Goal: Information Seeking & Learning: Learn about a topic

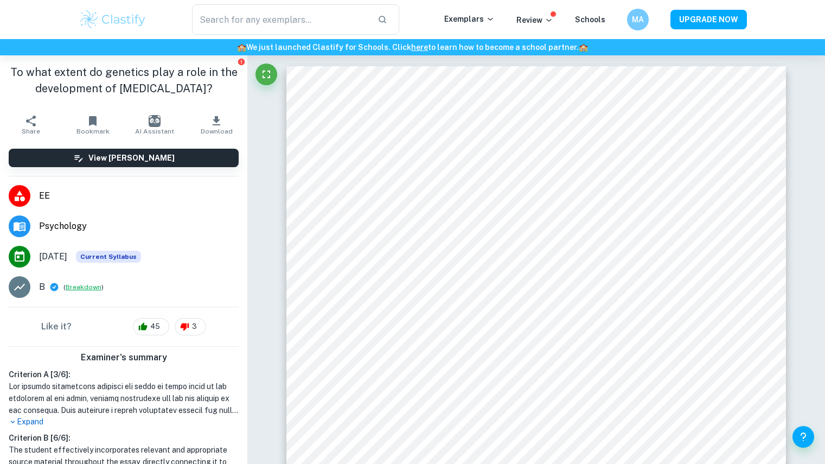
click at [85, 285] on button "Breakdown" at bounding box center [84, 287] width 36 height 10
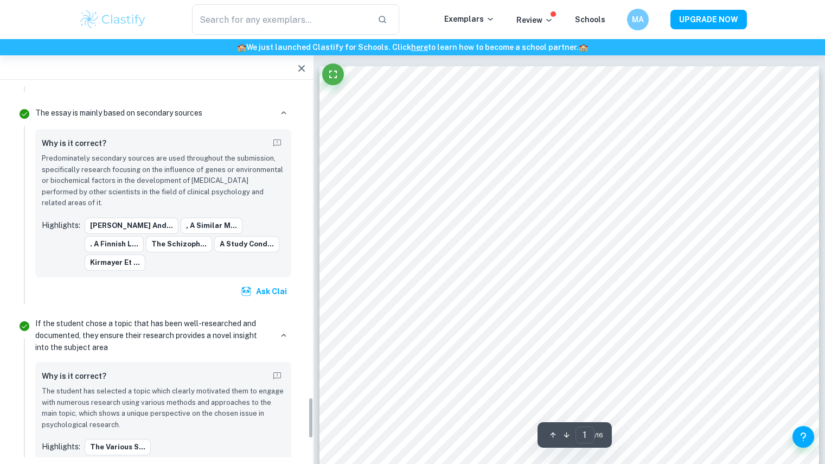
scroll to position [2958, 0]
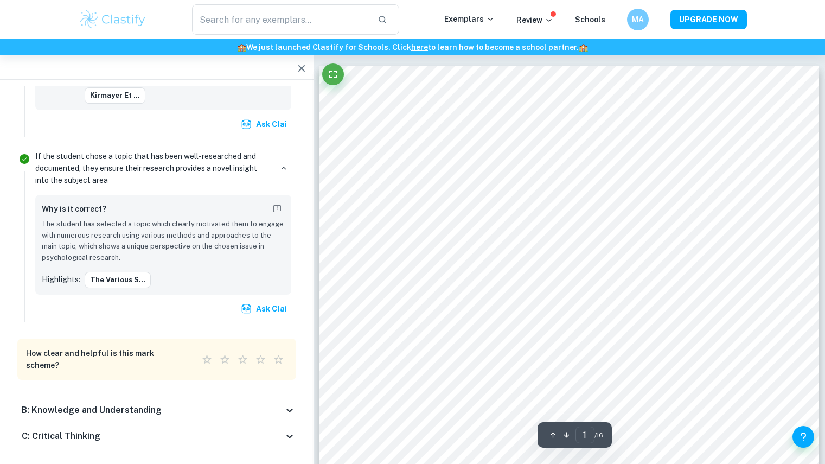
click at [191, 403] on div "B: Knowledge and Understanding" at bounding box center [152, 409] width 261 height 13
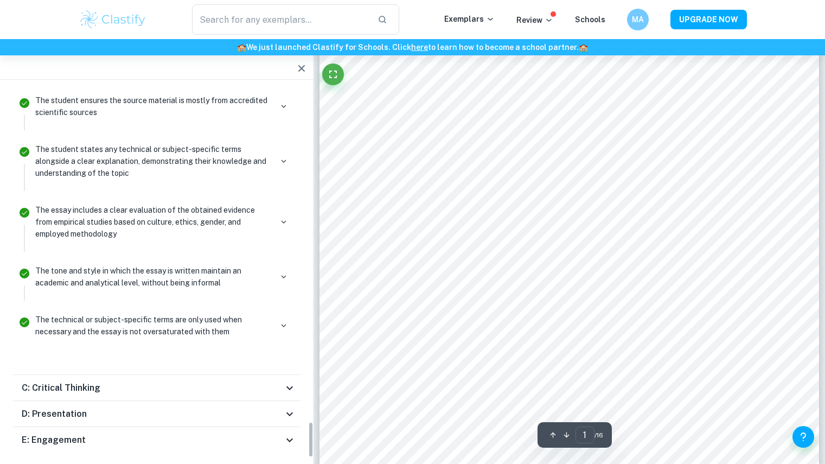
scroll to position [138, 0]
click at [177, 381] on div "C: Critical Thinking" at bounding box center [152, 387] width 261 height 13
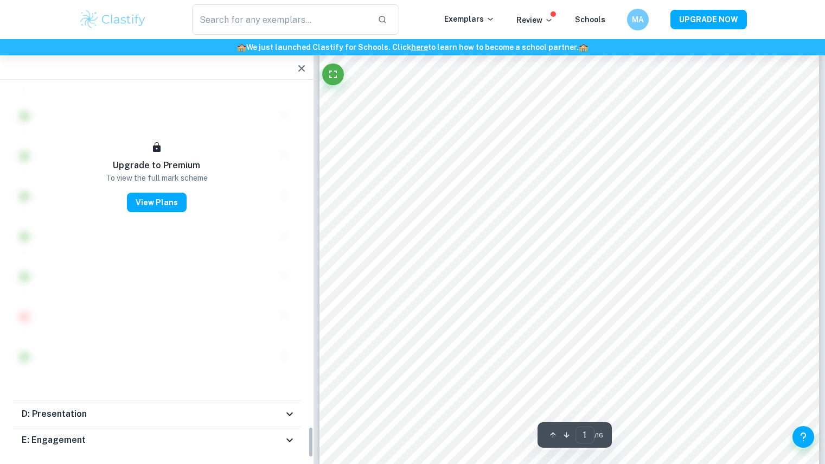
scroll to position [4005, 0]
click at [177, 401] on div "D: Presentation" at bounding box center [156, 414] width 287 height 26
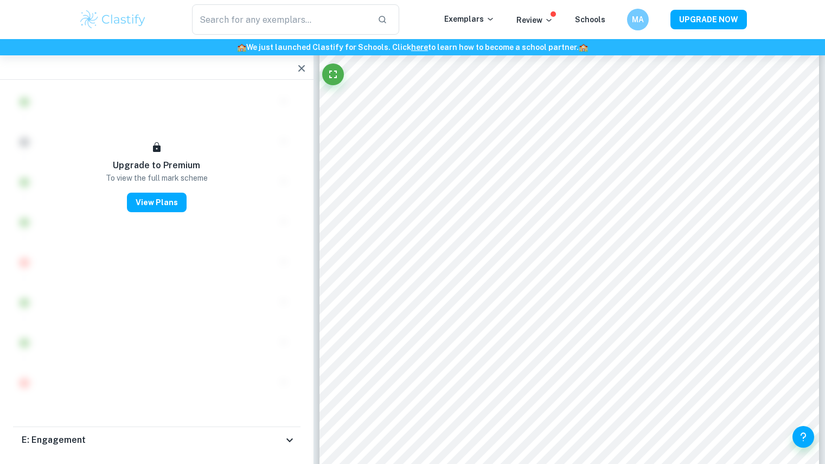
click at [174, 433] on div "E: Engagement" at bounding box center [152, 439] width 261 height 13
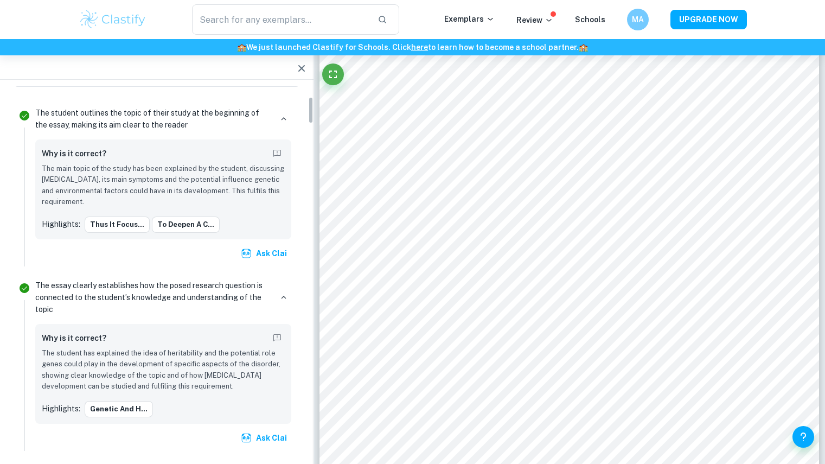
scroll to position [0, 0]
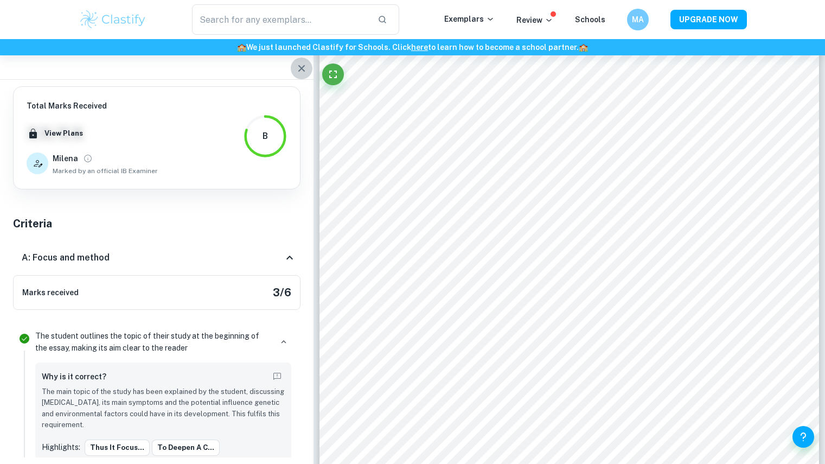
click at [296, 73] on icon "button" at bounding box center [301, 68] width 13 height 13
